Goal: Connect with others: Establish contact or relationships with other users

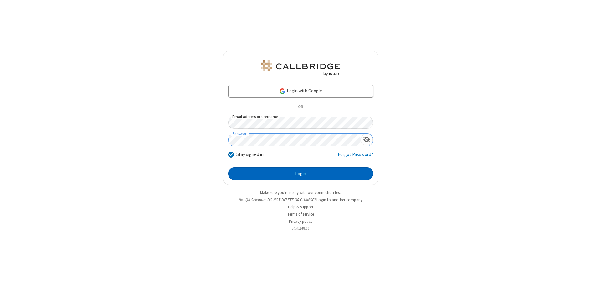
click at [300, 173] on button "Login" at bounding box center [300, 173] width 145 height 13
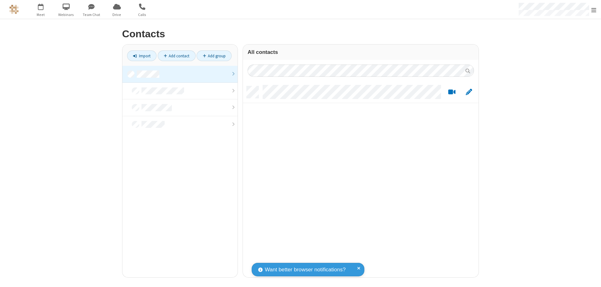
scroll to position [191, 231]
click at [180, 74] on link at bounding box center [179, 74] width 115 height 17
click at [176, 56] on link "Add contact" at bounding box center [177, 55] width 38 height 11
